Goal: Transaction & Acquisition: Purchase product/service

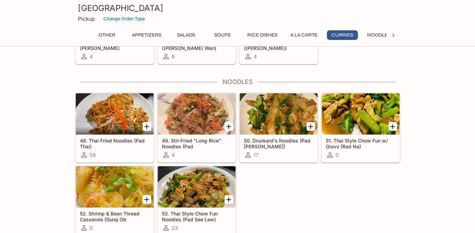
scroll to position [1253, 0]
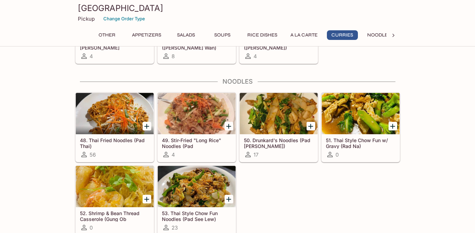
click at [120, 135] on div "48. Thai Fried Noodles (Pad Thai) 56" at bounding box center [115, 148] width 78 height 28
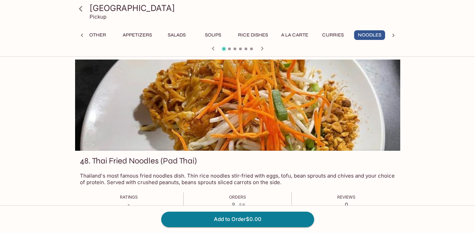
scroll to position [0, 10]
click at [132, 179] on p "Thailand's most famous fried noodles dish. Thin rice noodles stir-fried with eg…" at bounding box center [237, 178] width 315 height 13
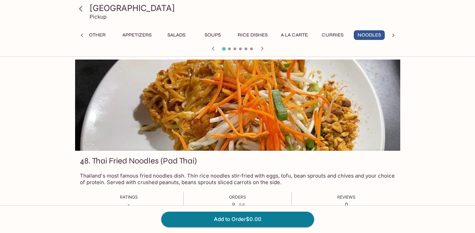
click at [132, 179] on p "Thailand's most famous fried noodles dish. Thin rice noodles stir-fried with eg…" at bounding box center [237, 178] width 315 height 13
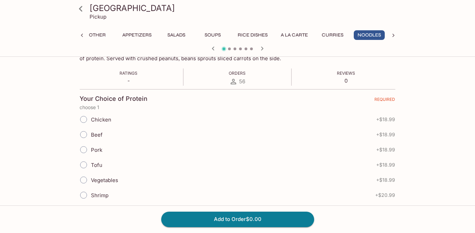
scroll to position [138, 0]
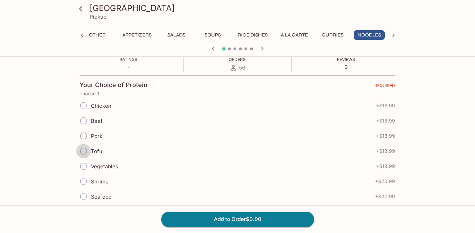
click at [84, 147] on input "Tofu" at bounding box center [83, 151] width 14 height 14
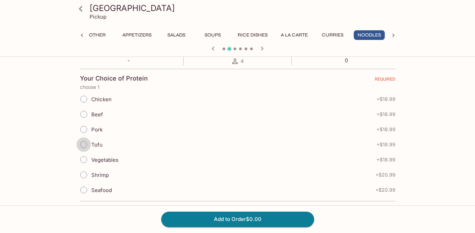
click at [84, 146] on input "Tofu" at bounding box center [83, 144] width 14 height 14
radio input "true"
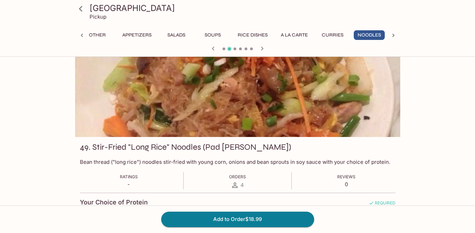
scroll to position [0, 0]
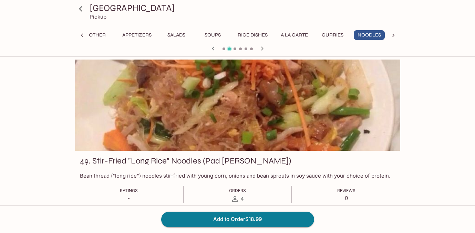
click at [224, 49] on span at bounding box center [223, 49] width 3 height 3
click at [213, 48] on icon "button" at bounding box center [213, 48] width 8 height 8
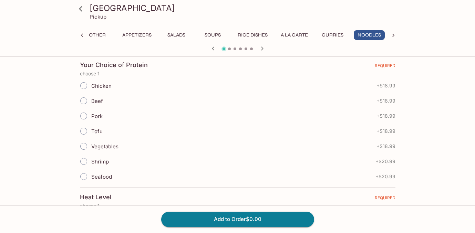
scroll to position [157, 0]
click at [84, 130] on input "Tofu" at bounding box center [83, 131] width 14 height 14
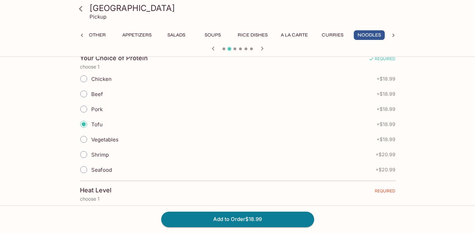
scroll to position [24, 0]
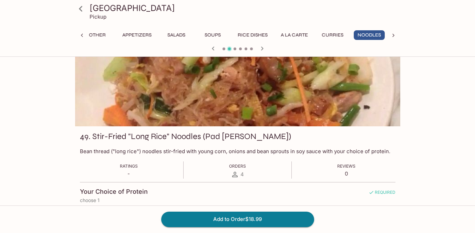
drag, startPoint x: 52, startPoint y: 121, endPoint x: 94, endPoint y: -20, distance: 147.1
click at [94, 0] on html "Siam Square Pickup Other Appetizers Salads Soups Rice Dishes A La Carte Curries…" at bounding box center [237, 92] width 475 height 233
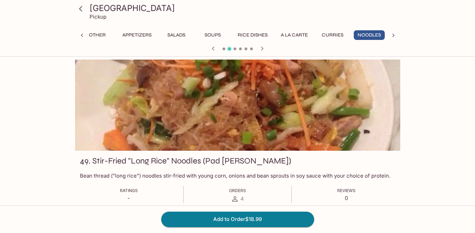
click at [80, 8] on icon at bounding box center [80, 9] width 3 height 6
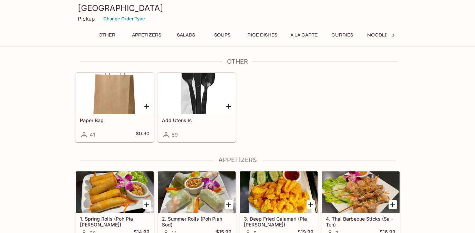
click at [297, 136] on div "Paper Bag 41 $0.30 Add Utensils 59" at bounding box center [236, 106] width 328 height 73
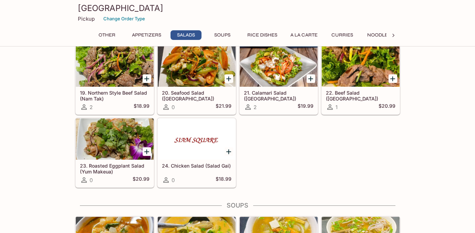
scroll to position [452, 0]
